Goal: Download file/media

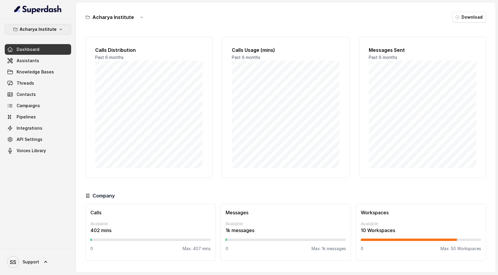
click at [55, 26] on button "Acharya Institute" at bounding box center [38, 29] width 66 height 11
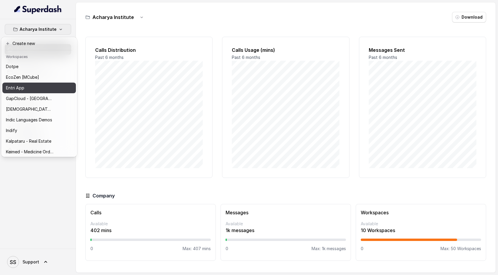
scroll to position [152, 0]
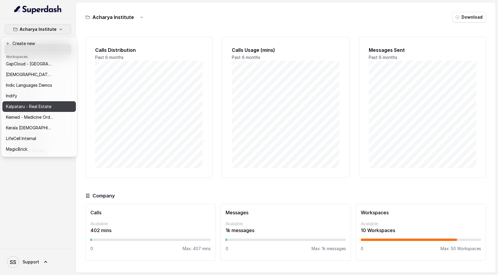
click at [49, 112] on button "Keimed - Medicine Order Collection Demo" at bounding box center [38, 117] width 73 height 11
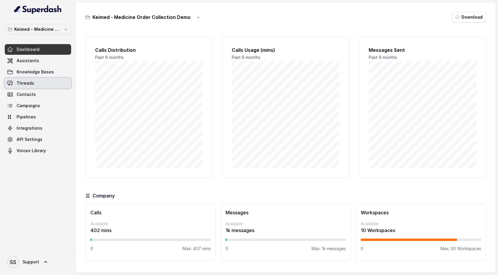
click at [50, 82] on link "Threads" at bounding box center [38, 83] width 66 height 11
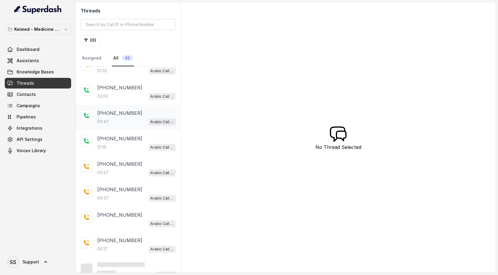
scroll to position [71, 0]
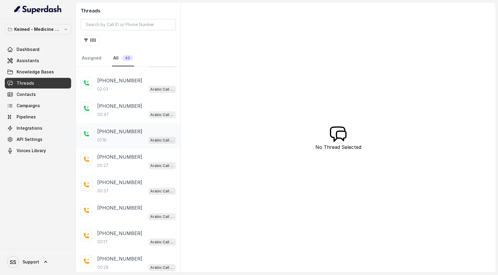
click at [136, 141] on div "01:16 Arabic Call Assistant - Keimed Medicine Order Collection" at bounding box center [136, 140] width 79 height 8
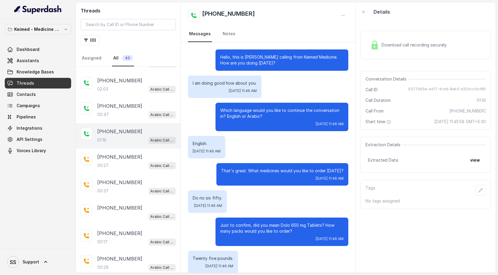
click at [414, 42] on div "Download call recording securely" at bounding box center [408, 45] width 81 height 14
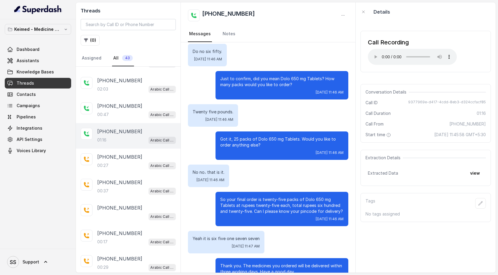
scroll to position [168, 0]
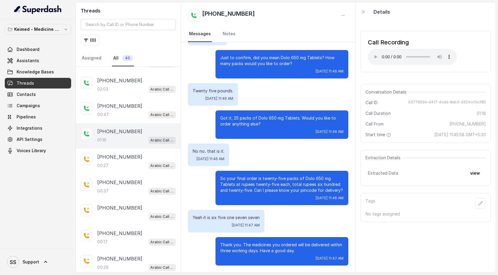
click at [409, 253] on div "Call Recording Your browser does not support the audio element. Conversation De…" at bounding box center [426, 147] width 140 height 252
